Goal: Task Accomplishment & Management: Manage account settings

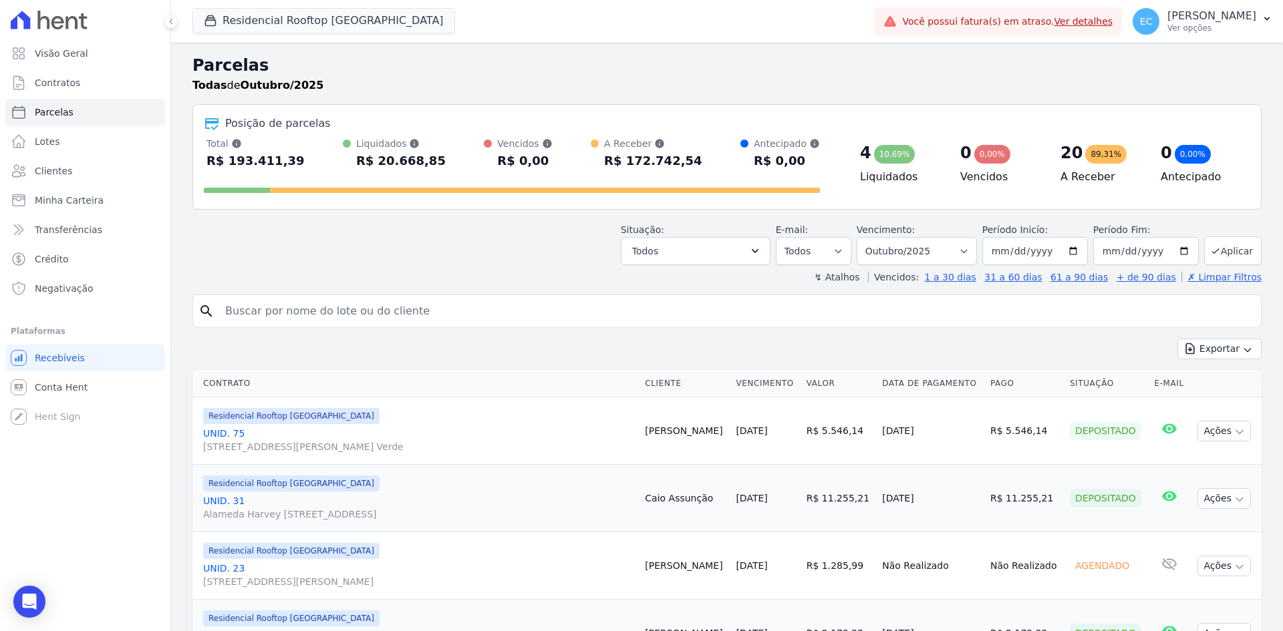
select select
click at [1113, 22] on link "Ver detalhes" at bounding box center [1083, 21] width 59 height 11
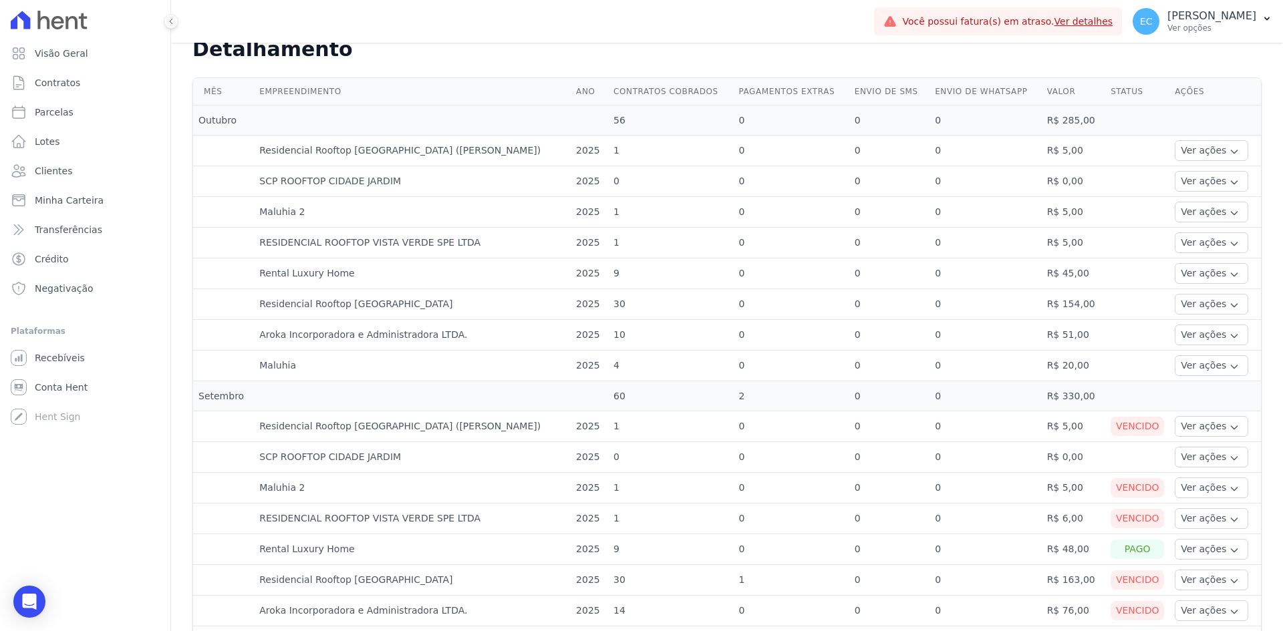
scroll to position [468, 0]
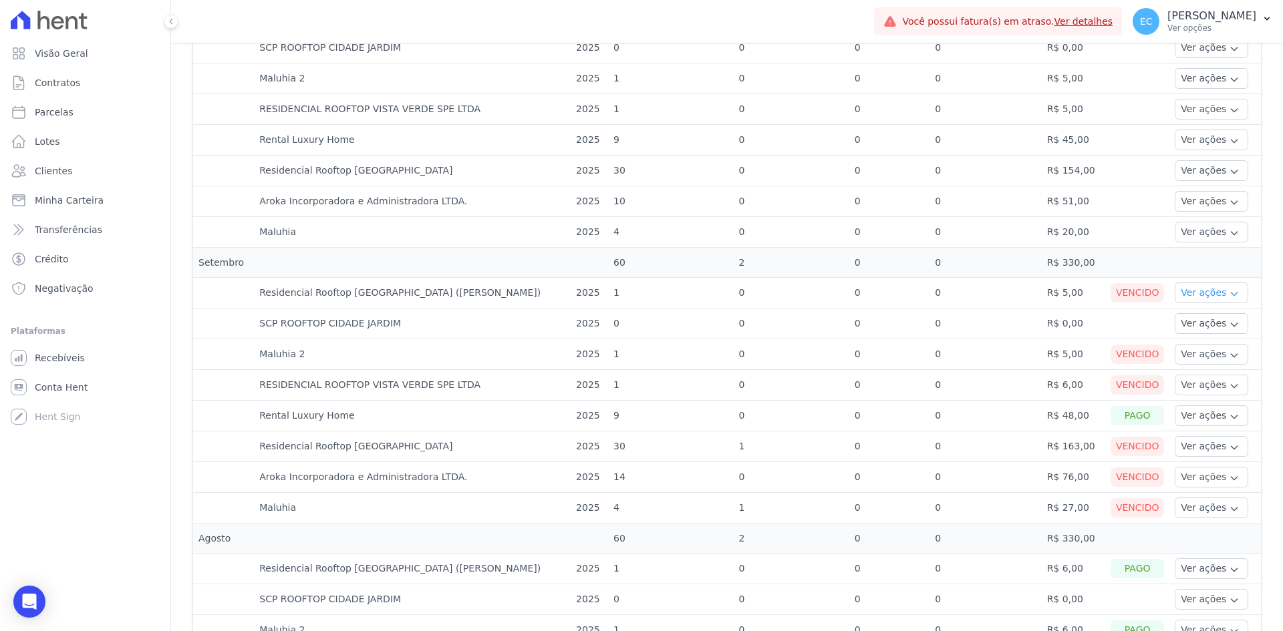
click at [1174, 292] on button "Ver ações" at bounding box center [1210, 293] width 73 height 21
click at [1184, 331] on link "Ver boleto" at bounding box center [1229, 330] width 99 height 14
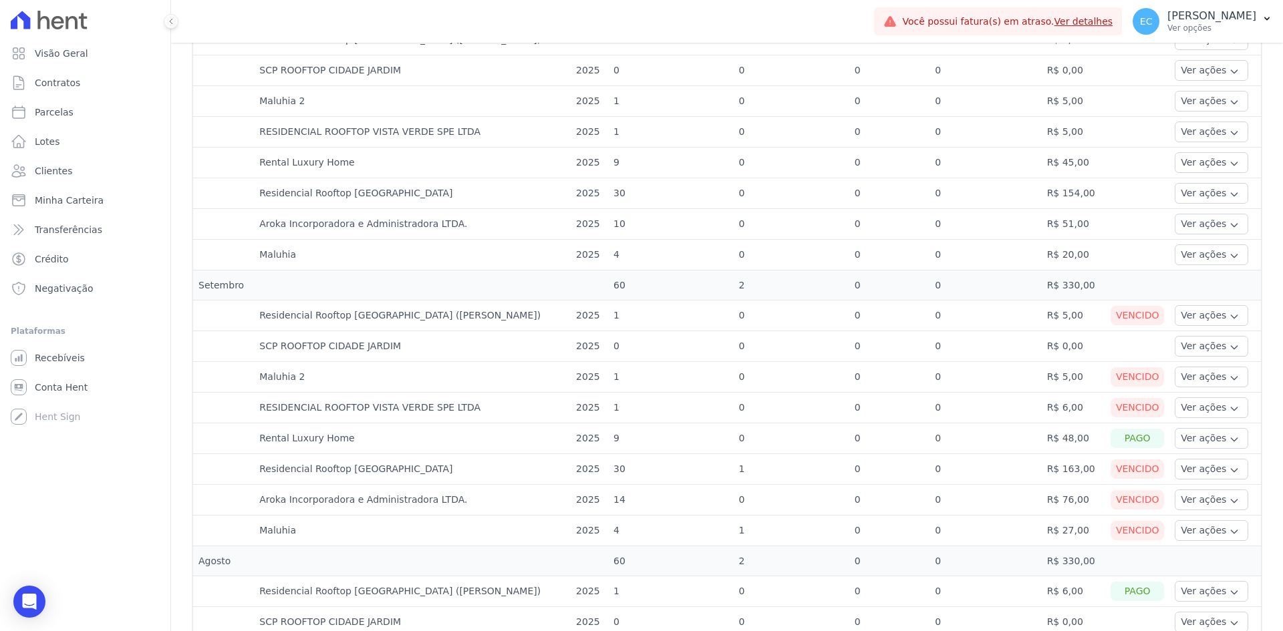
scroll to position [468, 0]
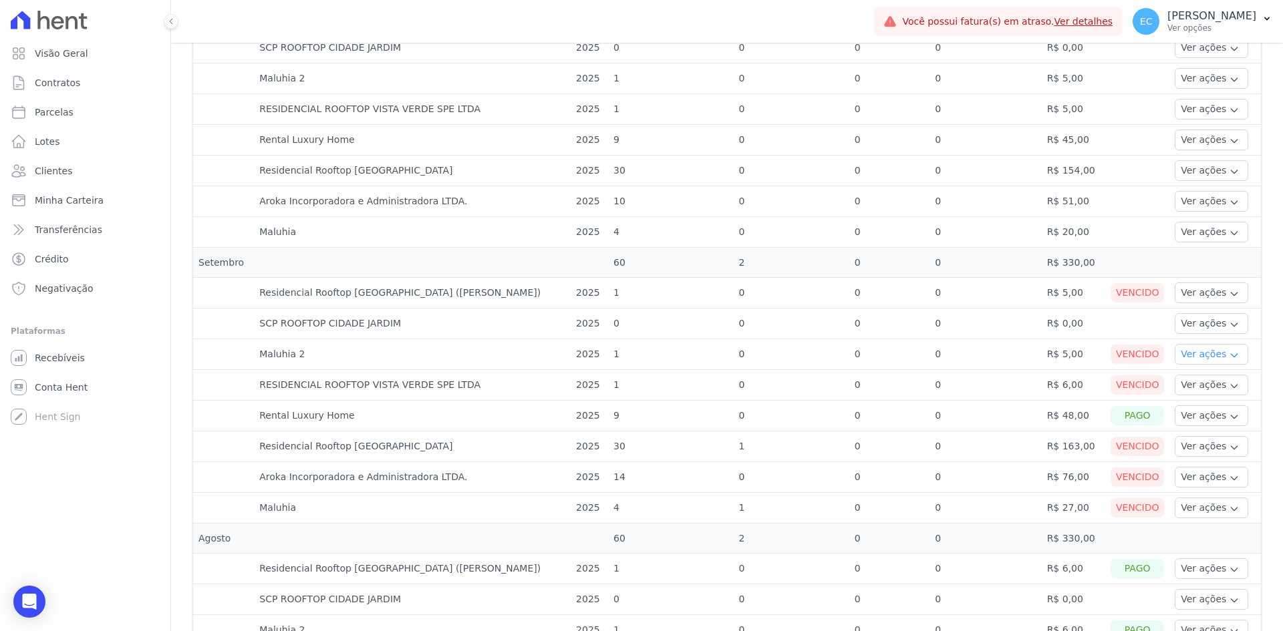
click at [1179, 355] on button "Ver ações" at bounding box center [1210, 354] width 73 height 21
click at [1180, 389] on link "Ver boleto" at bounding box center [1229, 391] width 99 height 14
click at [1196, 386] on button "Ver ações" at bounding box center [1210, 385] width 73 height 21
click at [1180, 422] on link "Ver boleto" at bounding box center [1229, 422] width 99 height 14
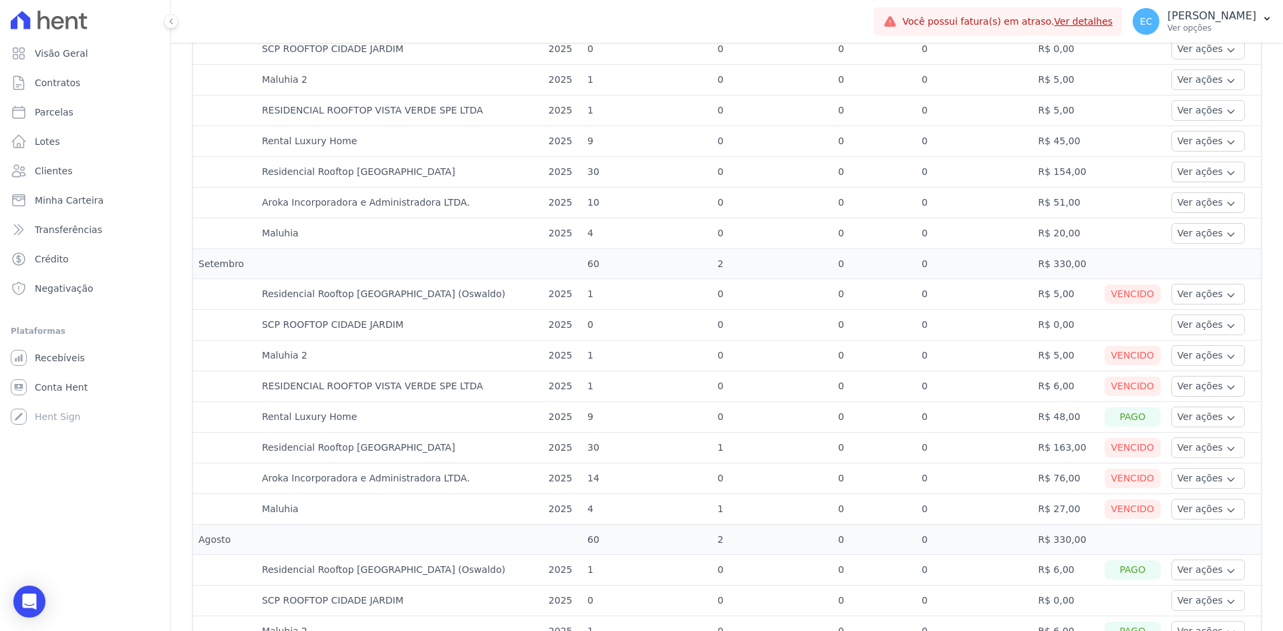
scroll to position [468, 0]
click at [1171, 448] on button "Ver ações" at bounding box center [1207, 446] width 73 height 21
click at [1181, 486] on link "Ver boleto" at bounding box center [1225, 483] width 99 height 14
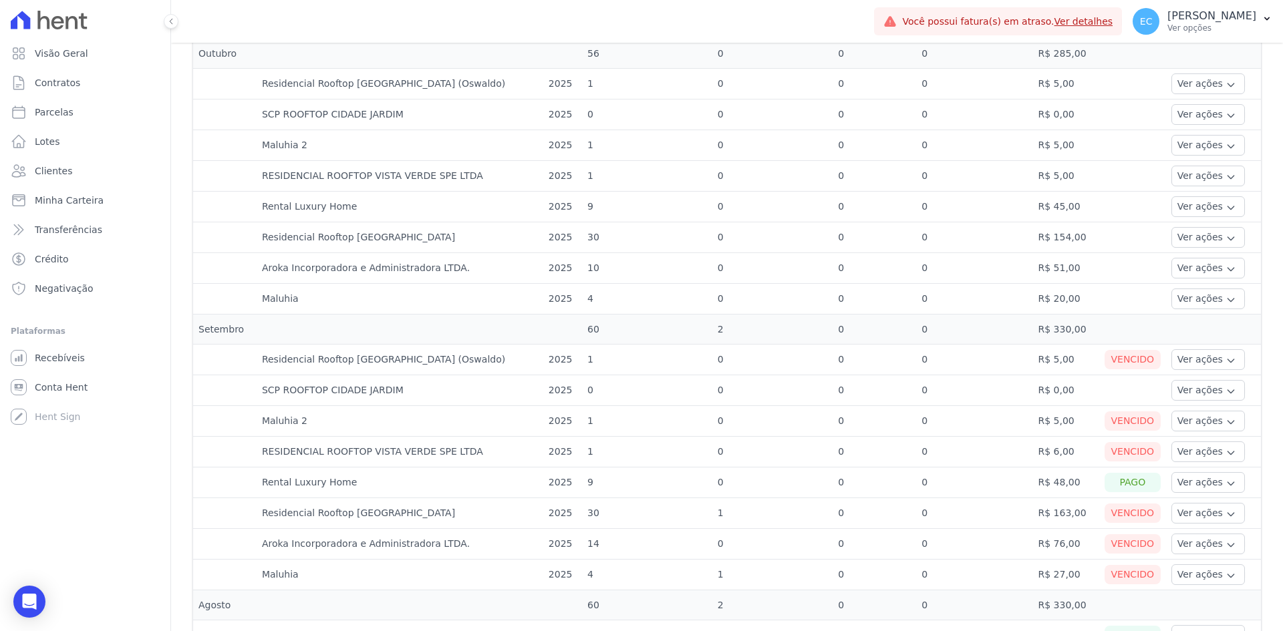
scroll to position [468, 0]
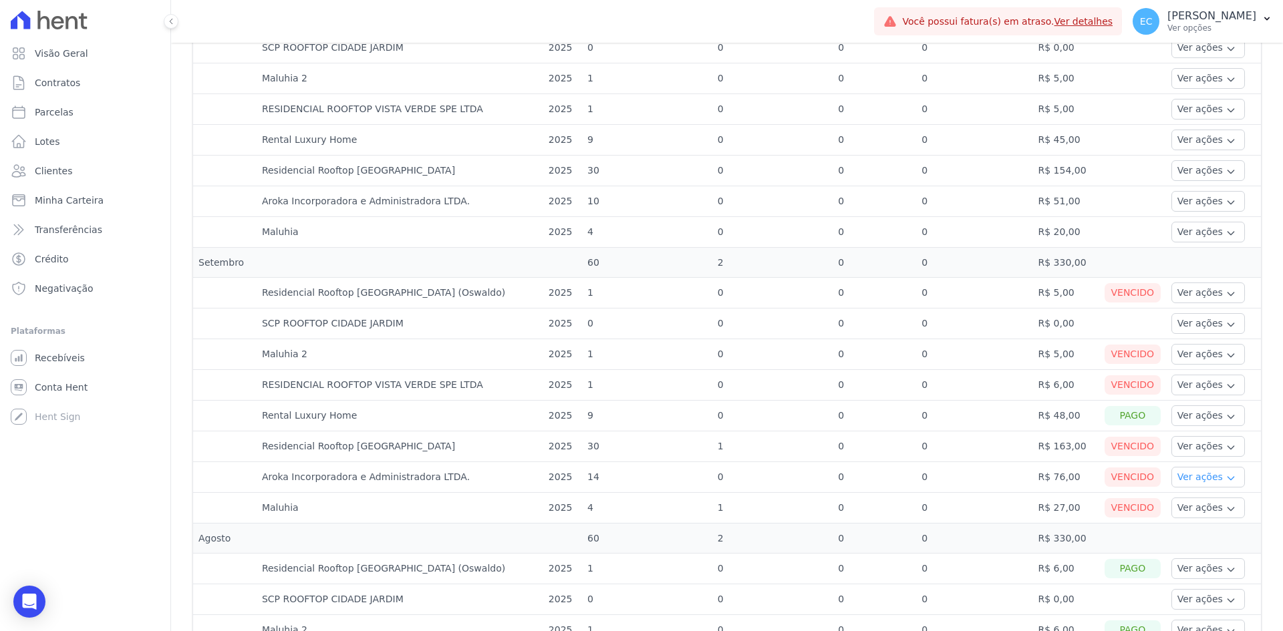
click at [1180, 481] on button "Ver ações" at bounding box center [1207, 477] width 73 height 21
click at [1182, 511] on link "Ver boleto" at bounding box center [1225, 514] width 99 height 14
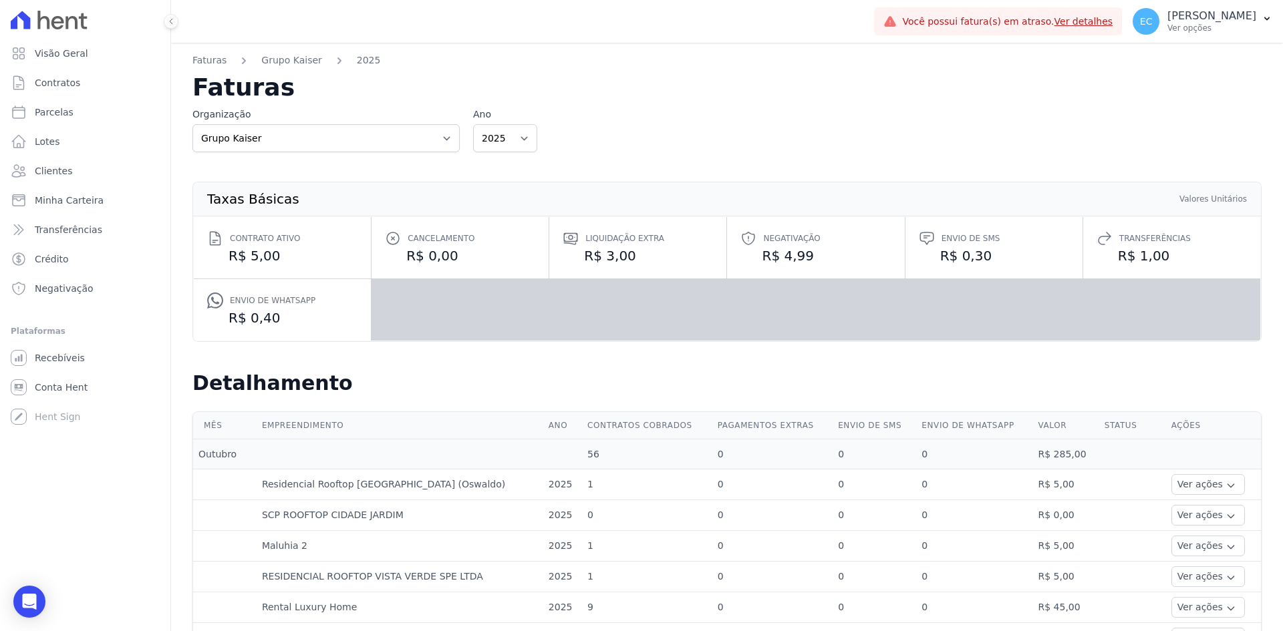
scroll to position [401, 0]
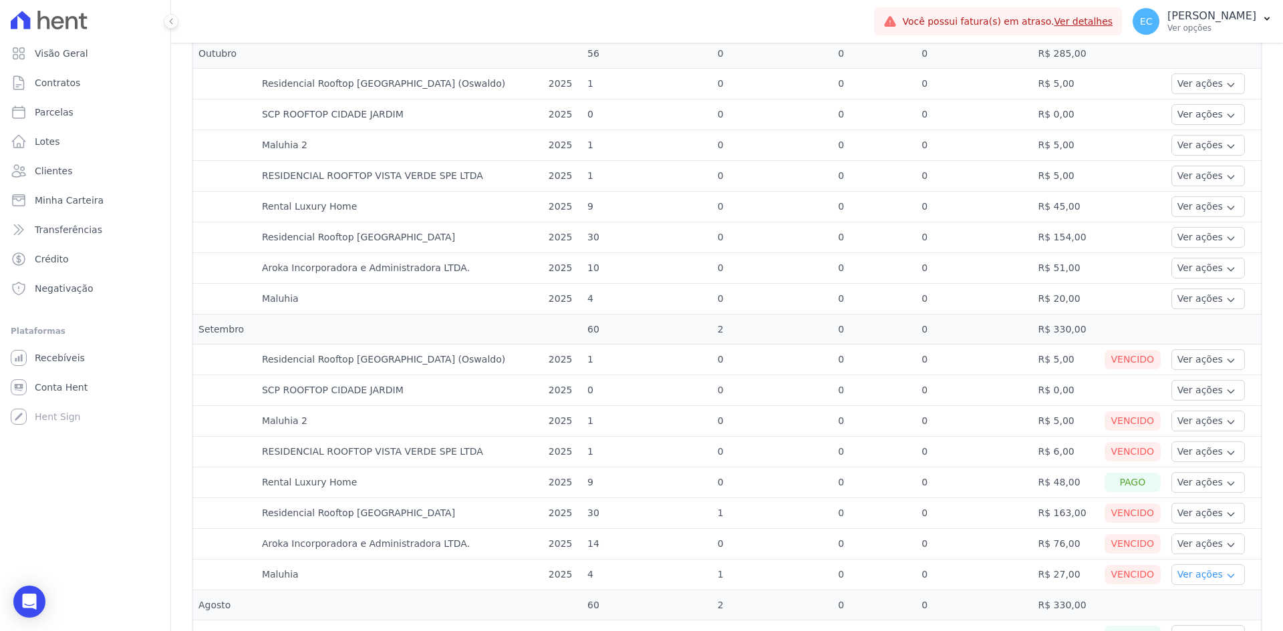
click at [1183, 581] on button "Ver ações" at bounding box center [1207, 574] width 73 height 21
click at [1210, 617] on link "Ver boleto" at bounding box center [1225, 612] width 99 height 14
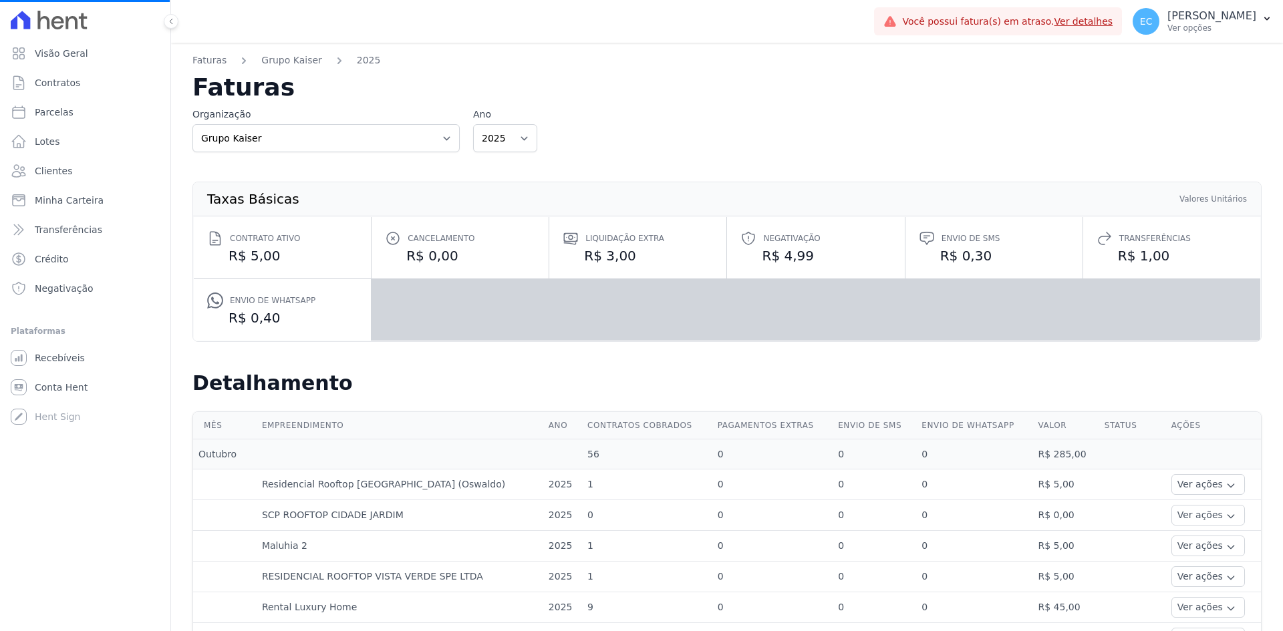
select select
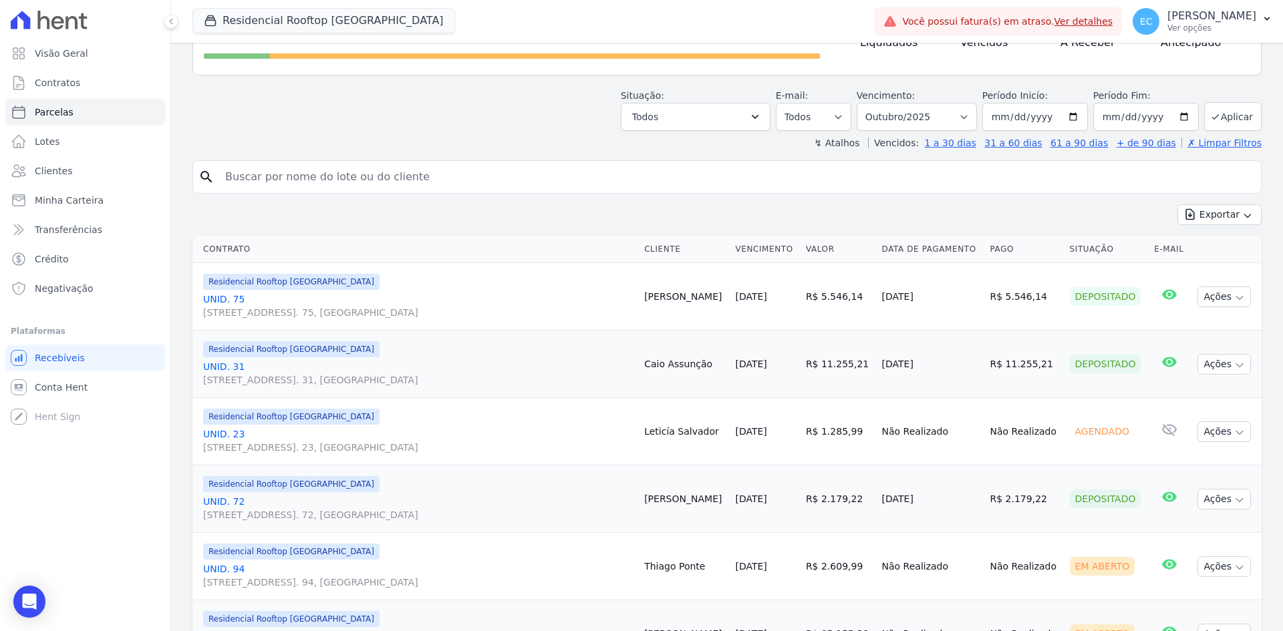
scroll to position [134, 0]
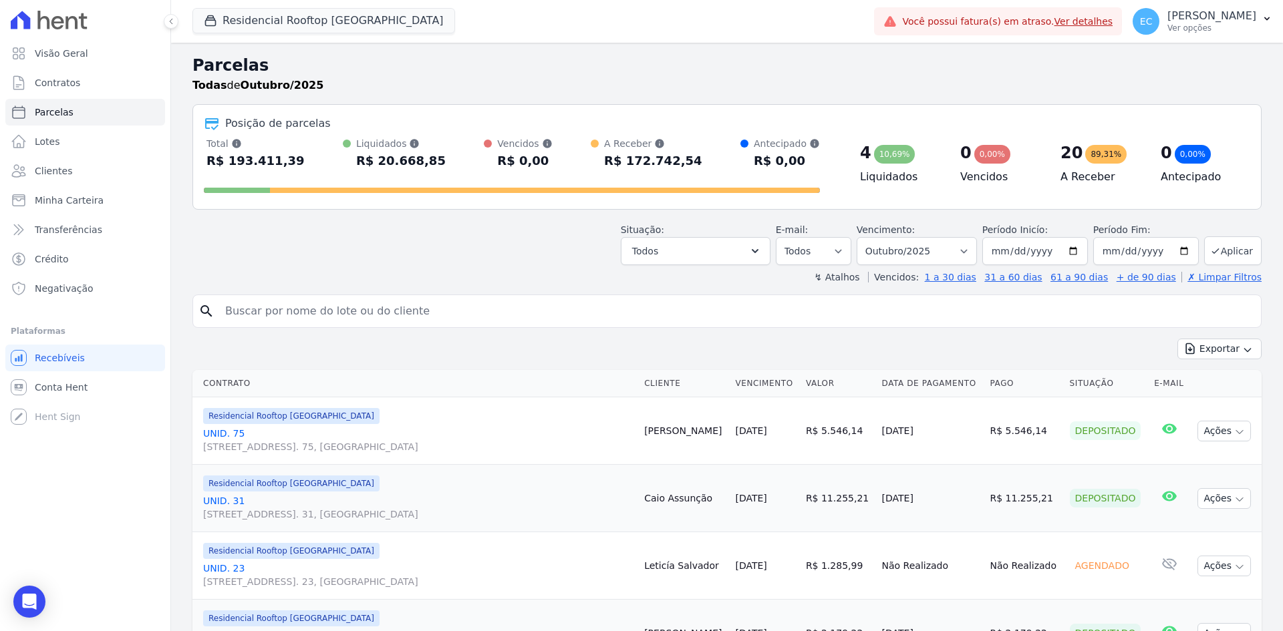
select select
click at [202, 21] on button "Residencial Rooftop [GEOGRAPHIC_DATA]" at bounding box center [323, 20] width 263 height 25
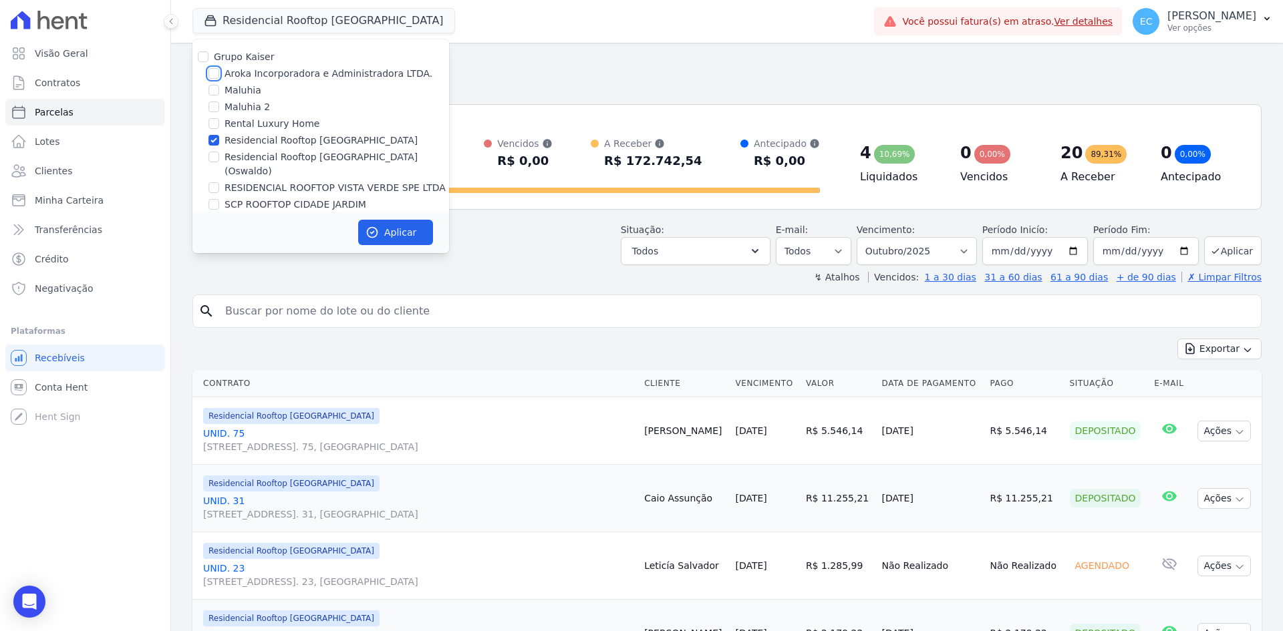
click at [214, 71] on input "Aroka Incorporadora e Administradora LTDA." at bounding box center [213, 73] width 11 height 11
checkbox input "true"
click at [210, 138] on input "Residencial Rooftop [GEOGRAPHIC_DATA]" at bounding box center [213, 140] width 11 height 11
checkbox input "false"
click at [368, 229] on icon "button" at bounding box center [371, 232] width 13 height 13
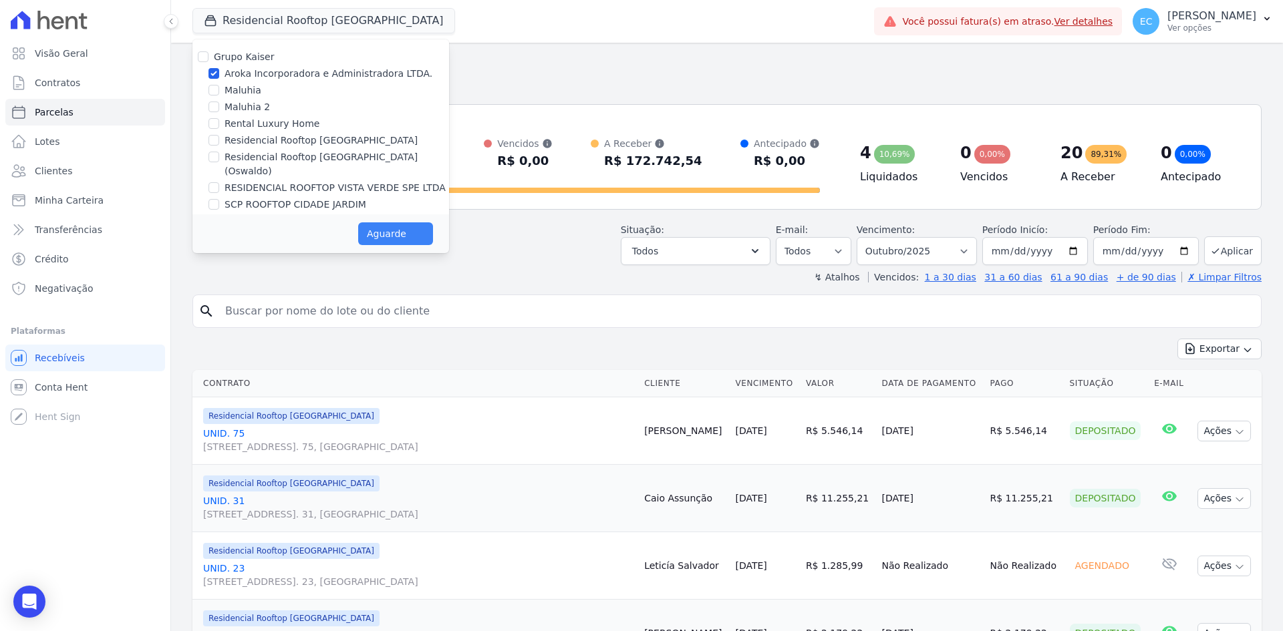
select select
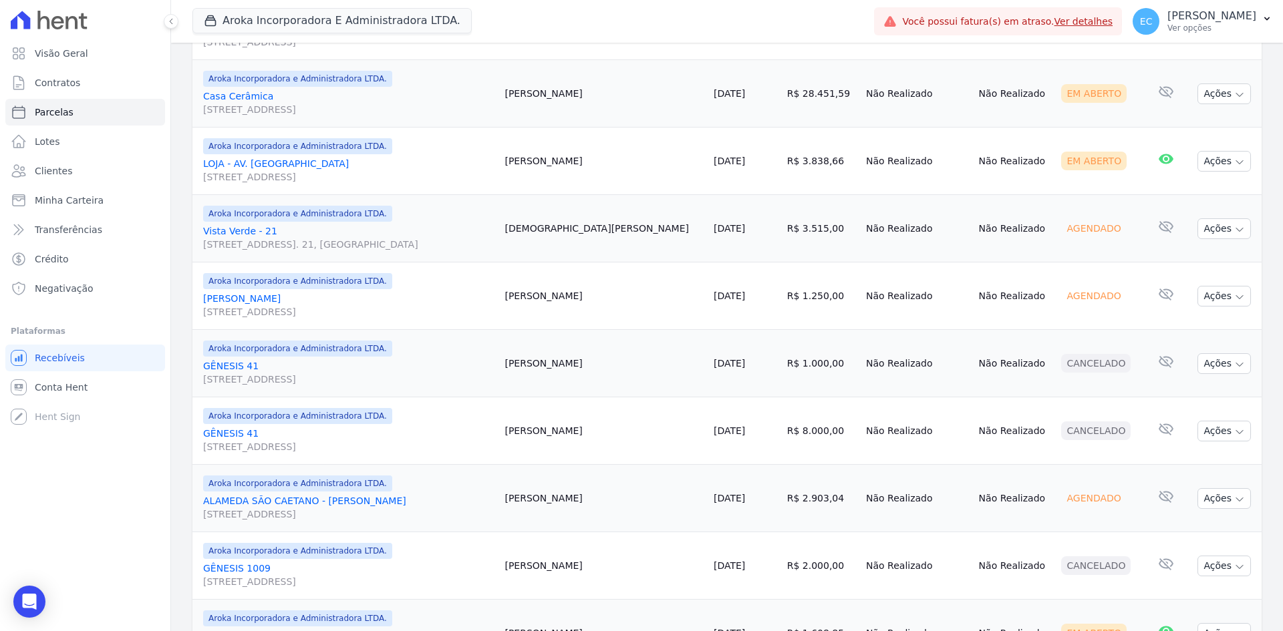
scroll to position [1021, 0]
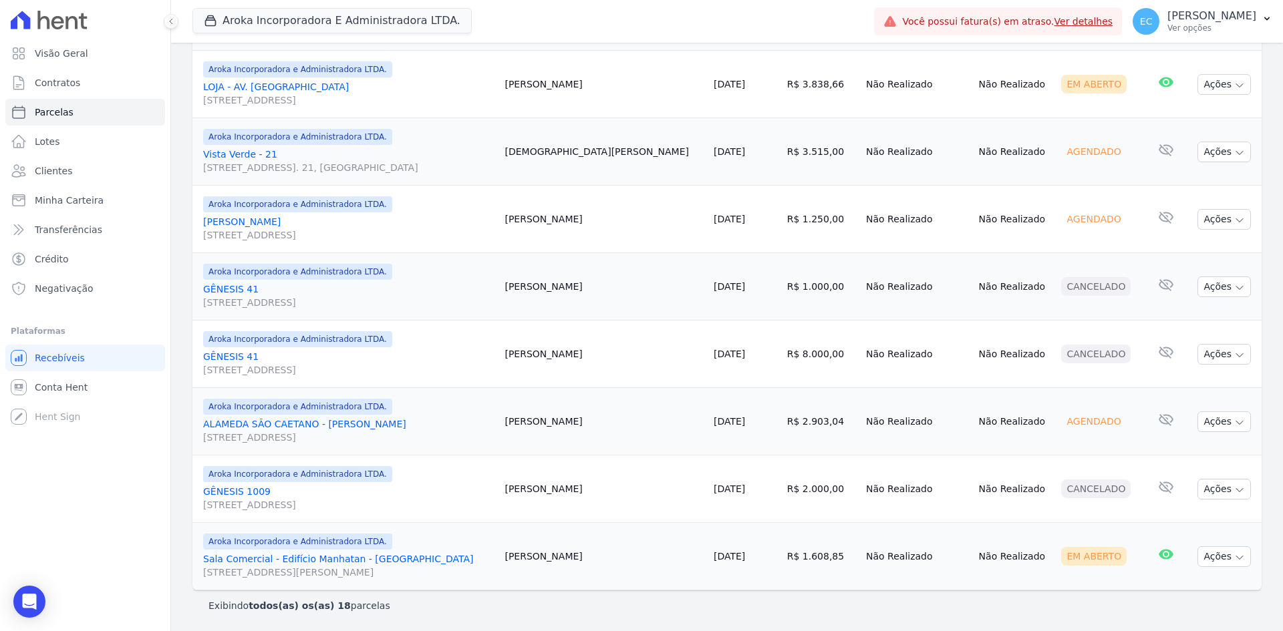
click at [289, 560] on link "Sala Comercial - Edifício Manhatan - São Bernardo Avenida Francisco Prestes Mai…" at bounding box center [348, 565] width 291 height 27
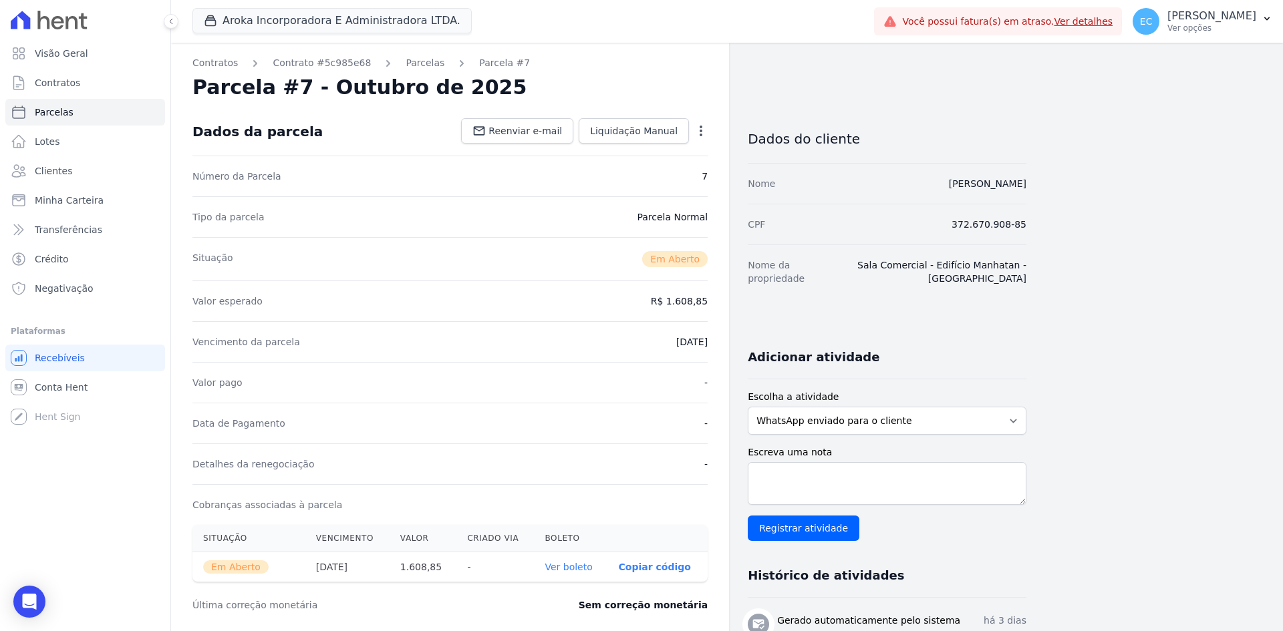
click at [591, 573] on th "Ver boleto" at bounding box center [570, 567] width 73 height 30
click at [590, 565] on link "Ver boleto" at bounding box center [567, 567] width 47 height 11
click at [100, 115] on link "Parcelas" at bounding box center [85, 112] width 160 height 27
select select
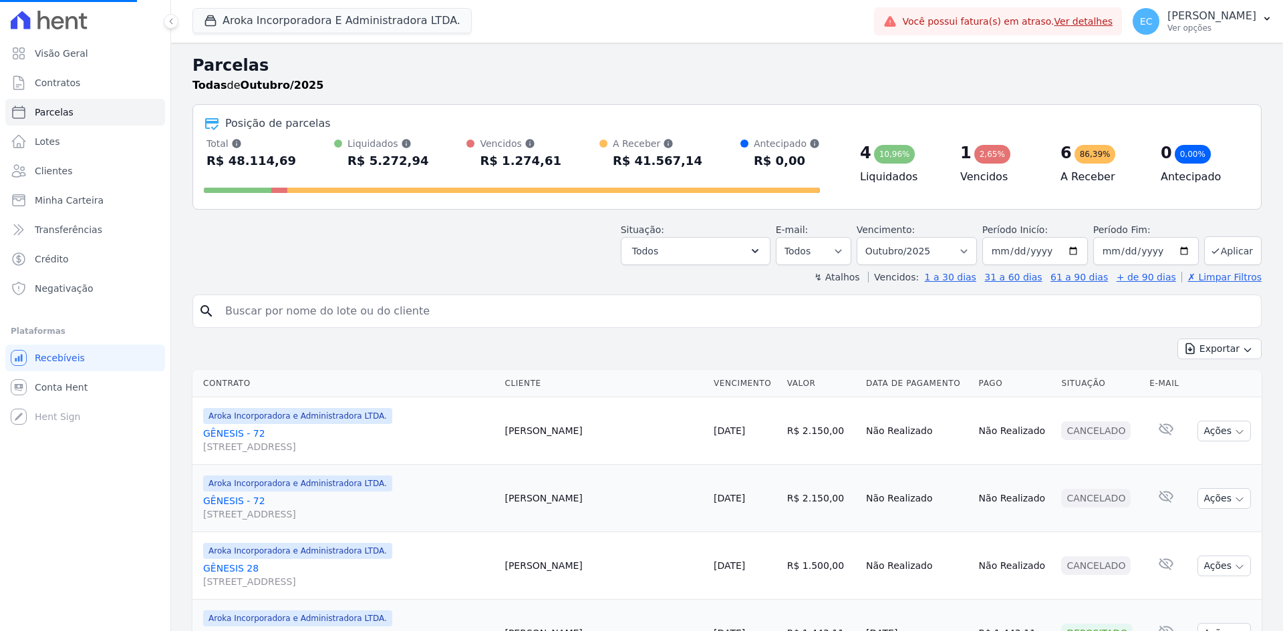
select select
